Goal: Information Seeking & Learning: Learn about a topic

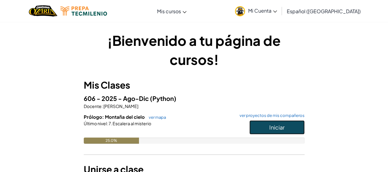
click at [273, 130] on button "Iniciar" at bounding box center [277, 127] width 55 height 14
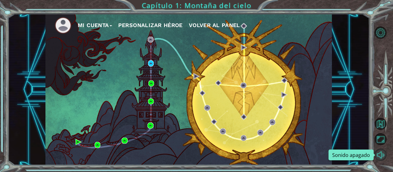
click at [382, 153] on button "Sonido apagado" at bounding box center [380, 154] width 12 height 12
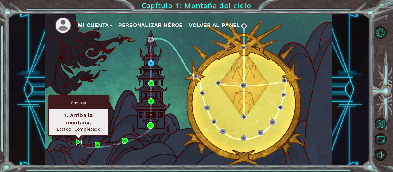
click at [80, 140] on img at bounding box center [78, 142] width 6 height 6
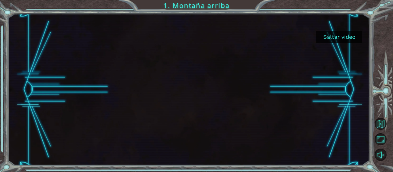
click at [329, 36] on button "Saltar video" at bounding box center [339, 37] width 46 height 12
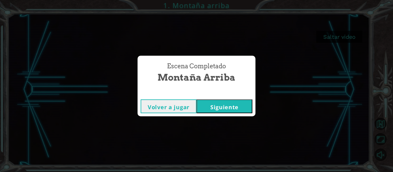
click at [220, 103] on button "Siguiente" at bounding box center [224, 106] width 56 height 14
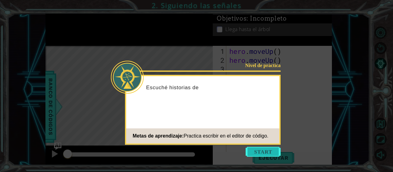
click at [266, 153] on button "Start" at bounding box center [263, 151] width 35 height 10
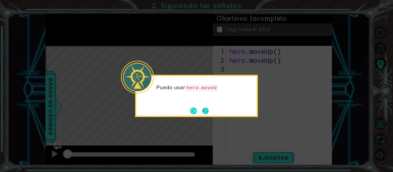
click at [209, 110] on button "Next" at bounding box center [205, 110] width 7 height 7
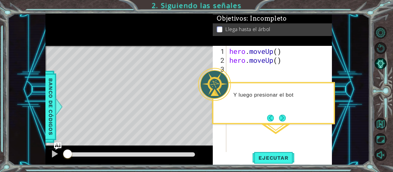
click at [292, 114] on div "Y luego presionar el bot" at bounding box center [273, 103] width 123 height 42
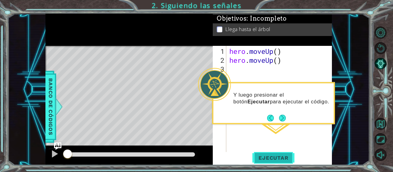
click at [261, 159] on span "Ejecutar" at bounding box center [273, 157] width 42 height 6
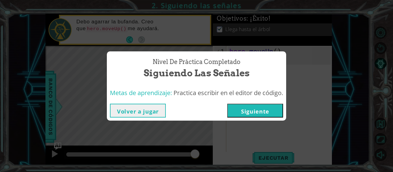
click at [247, 113] on button "Siguiente" at bounding box center [255, 110] width 56 height 14
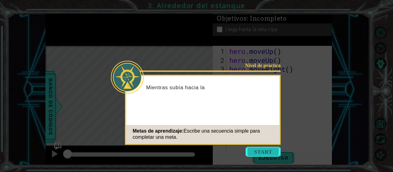
click at [257, 153] on button "Start" at bounding box center [263, 151] width 35 height 10
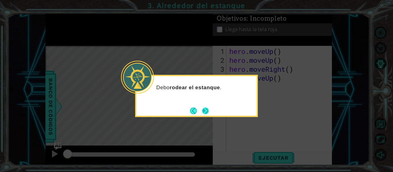
click at [204, 113] on button "Next" at bounding box center [205, 110] width 7 height 7
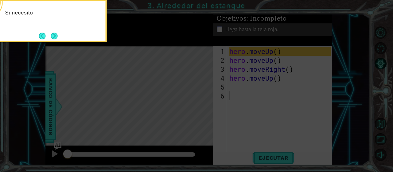
click at [244, 120] on icon at bounding box center [196, 26] width 393 height 292
click at [59, 38] on div "Si necesito moverme hacia arriba , puedo usar hero." at bounding box center [45, 21] width 123 height 42
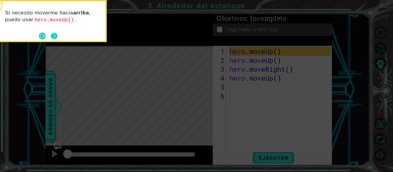
click at [56, 38] on button "Next" at bounding box center [54, 36] width 7 height 7
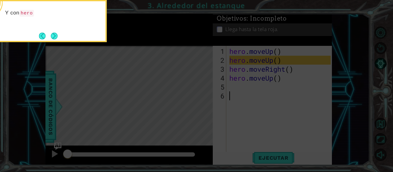
click at [56, 38] on button "Next" at bounding box center [54, 36] width 7 height 7
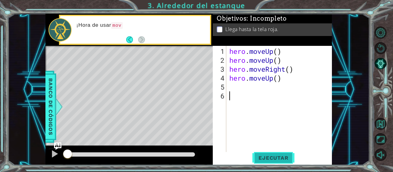
click at [266, 154] on button "Ejecutar" at bounding box center [273, 158] width 42 height 12
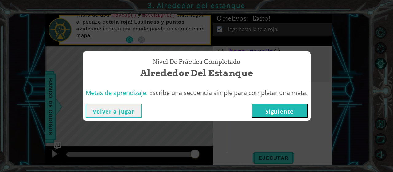
click at [253, 106] on div "Volver a jugar [GEOGRAPHIC_DATA]" at bounding box center [197, 110] width 222 height 14
click at [268, 113] on button "Siguiente" at bounding box center [280, 110] width 56 height 14
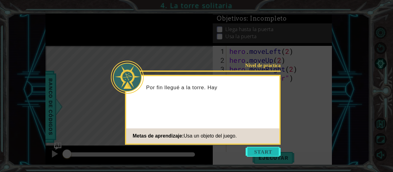
click at [262, 150] on button "Start" at bounding box center [263, 151] width 35 height 10
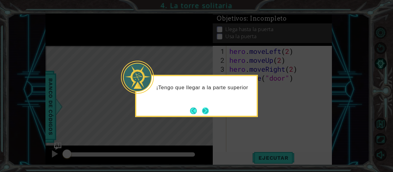
click at [209, 112] on button "Next" at bounding box center [205, 110] width 7 height 7
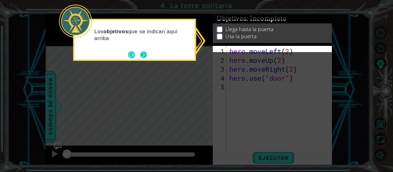
click at [145, 56] on button "Next" at bounding box center [143, 54] width 7 height 7
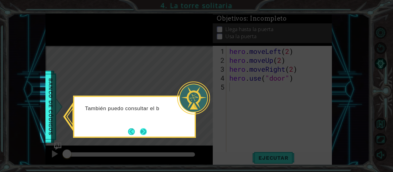
click at [145, 130] on button "Next" at bounding box center [143, 131] width 7 height 7
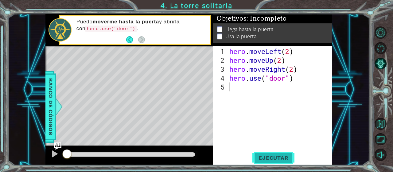
click at [275, 159] on span "Ejecutar" at bounding box center [273, 157] width 42 height 6
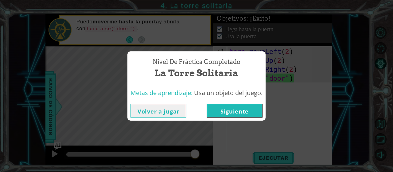
click at [228, 107] on button "Siguiente" at bounding box center [235, 110] width 56 height 14
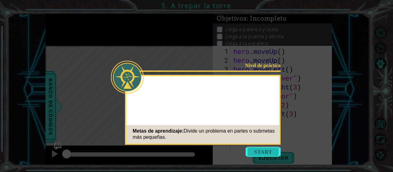
click at [254, 153] on button "Start" at bounding box center [263, 151] width 35 height 10
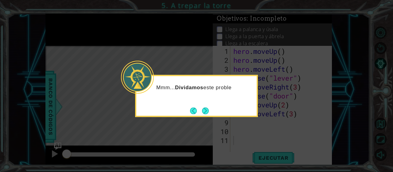
click at [215, 114] on div "Mmm... Dividamos este proble" at bounding box center [196, 96] width 123 height 42
click at [212, 114] on div "Mmm... Dividamos este problema en partes" at bounding box center [196, 96] width 123 height 42
click at [208, 113] on button "Next" at bounding box center [205, 110] width 7 height 7
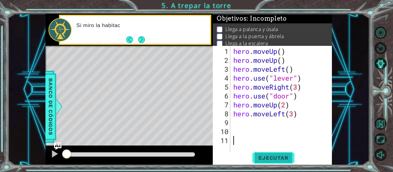
click at [282, 160] on span "Ejecutar" at bounding box center [273, 157] width 42 height 6
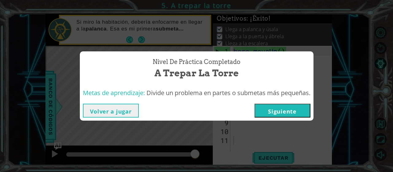
click at [291, 109] on button "Siguiente" at bounding box center [282, 110] width 56 height 14
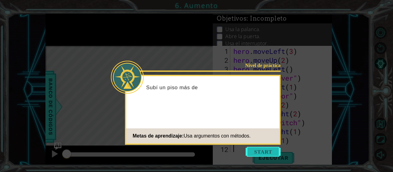
click at [275, 151] on button "Start" at bounding box center [263, 151] width 35 height 10
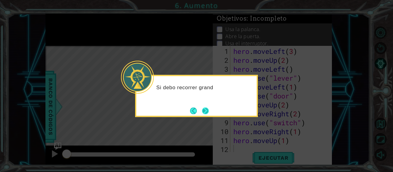
click at [209, 109] on button "Next" at bounding box center [205, 110] width 7 height 7
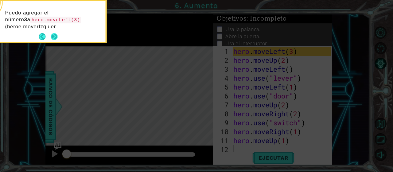
click at [51, 37] on button "Next" at bounding box center [54, 36] width 7 height 7
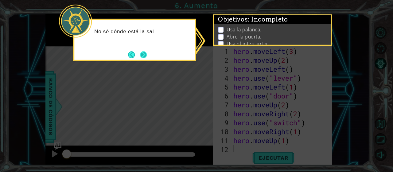
click at [147, 56] on button "Next" at bounding box center [143, 54] width 7 height 7
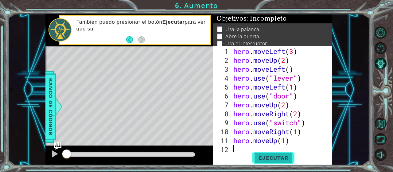
click at [279, 161] on button "Ejecutar" at bounding box center [273, 158] width 42 height 12
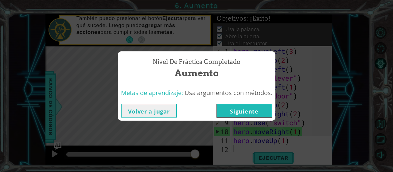
click at [252, 114] on button "Siguiente" at bounding box center [244, 110] width 56 height 14
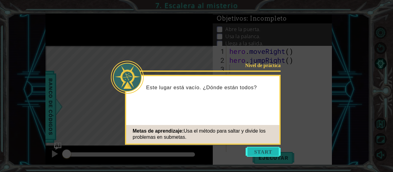
click at [275, 155] on button "Start" at bounding box center [263, 151] width 35 height 10
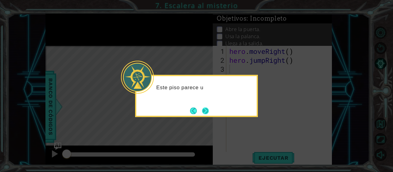
click at [209, 107] on button "Next" at bounding box center [205, 110] width 7 height 7
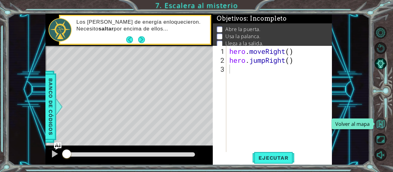
click at [377, 126] on button "Volver al mapa" at bounding box center [380, 124] width 12 height 12
